Goal: Information Seeking & Learning: Learn about a topic

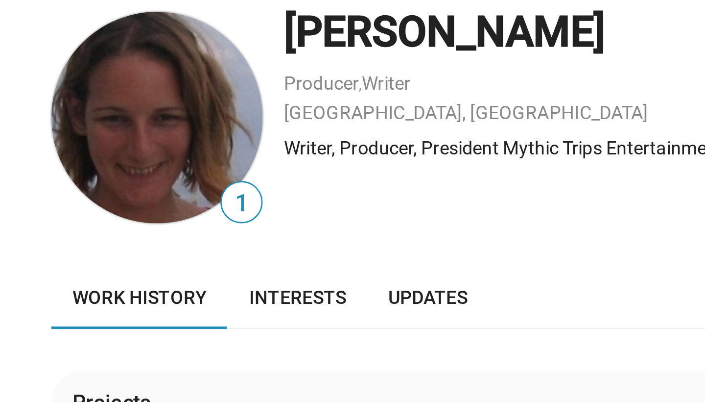
click at [112, 47] on img at bounding box center [151, 86] width 78 height 78
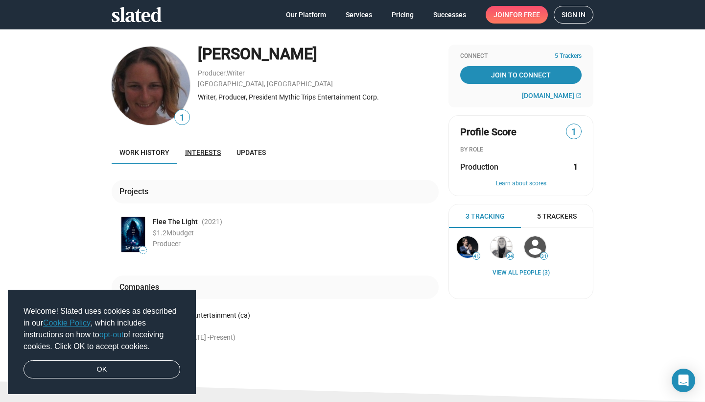
click at [216, 152] on span "Interests" at bounding box center [203, 152] width 36 height 8
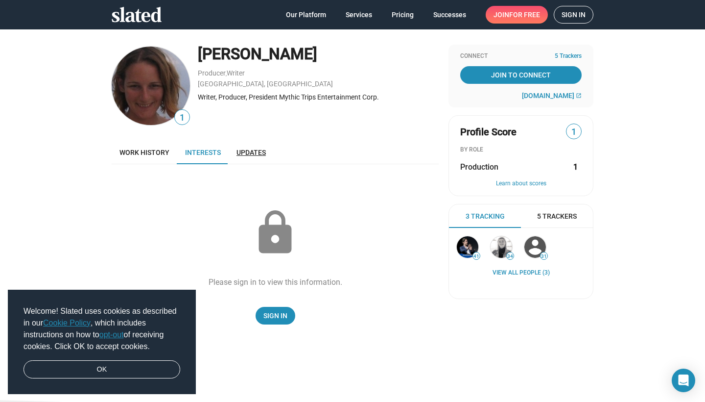
click at [253, 149] on span "Updates" at bounding box center [251, 152] width 29 height 8
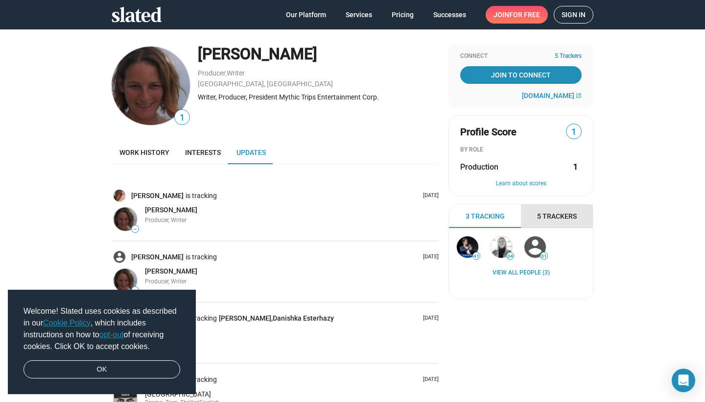
click at [550, 217] on span "5 Trackers" at bounding box center [557, 216] width 40 height 9
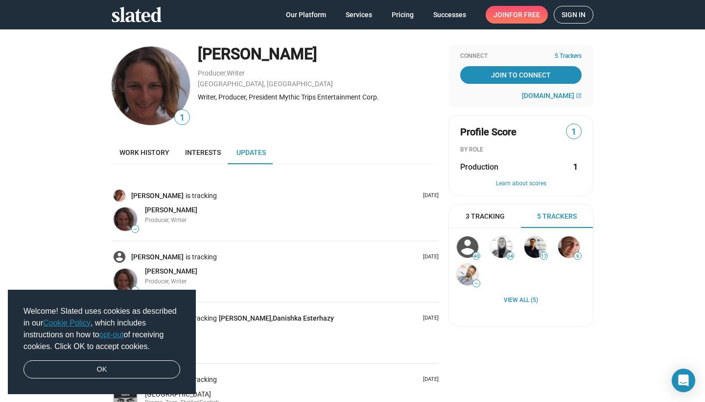
click at [495, 215] on span "3 Tracking" at bounding box center [485, 216] width 39 height 9
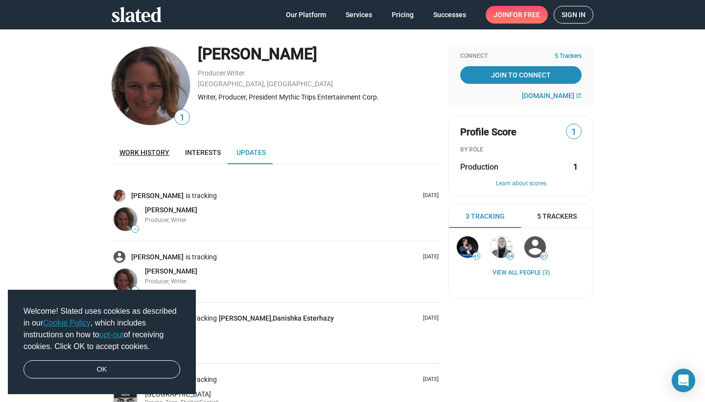
click at [138, 149] on span "Work history" at bounding box center [144, 152] width 50 height 8
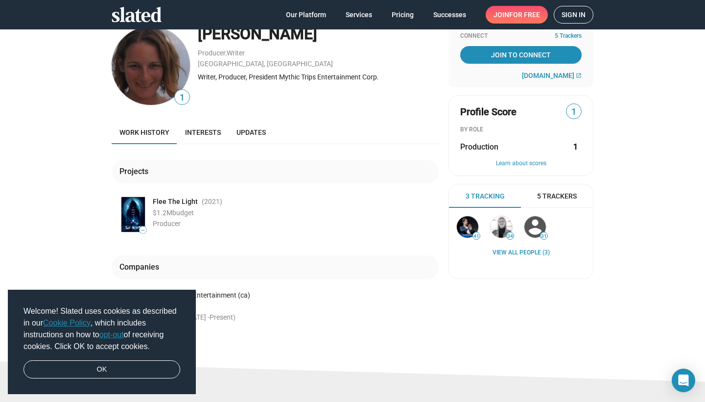
scroll to position [23, 0]
